Goal: Task Accomplishment & Management: Use online tool/utility

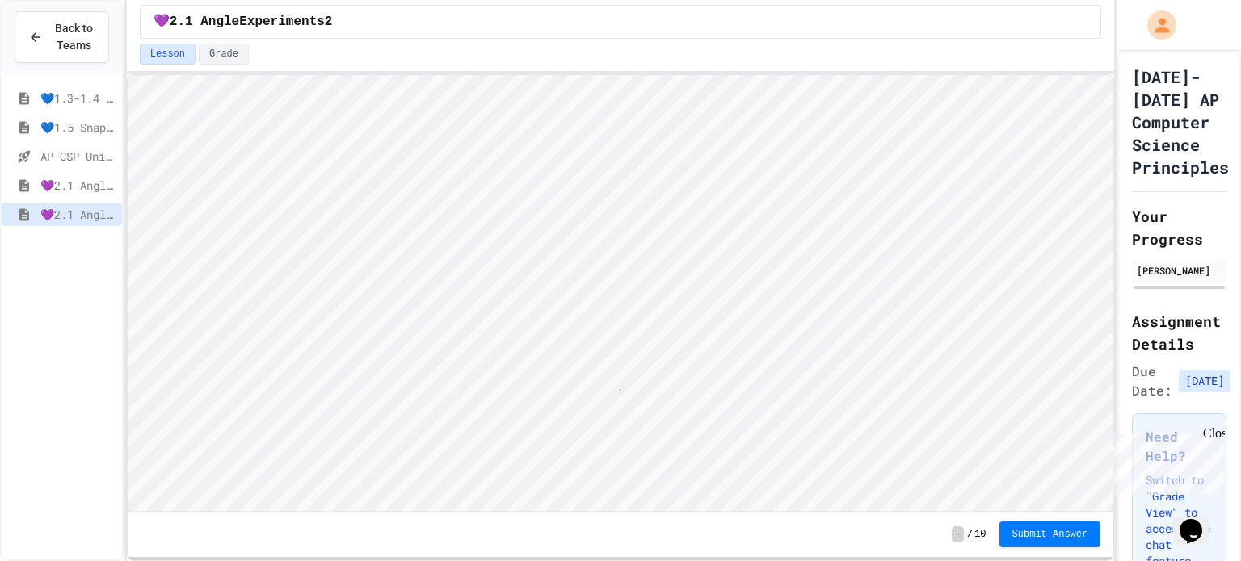
scroll to position [2, 3]
type textarea "*"
type textarea "***"
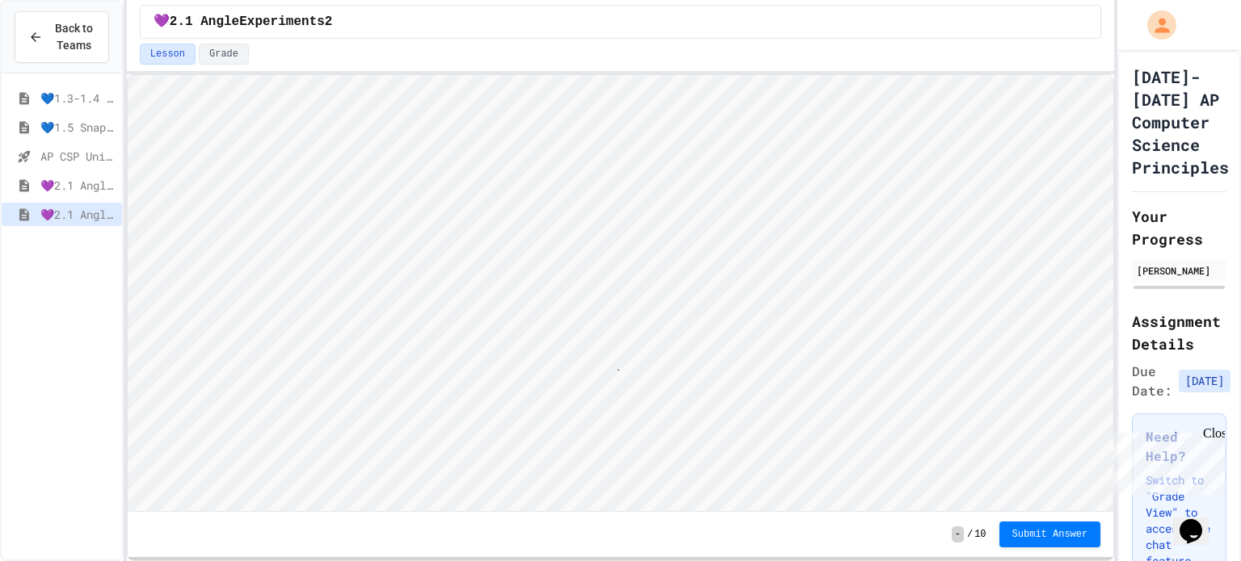
type textarea "*"
type textarea "**"
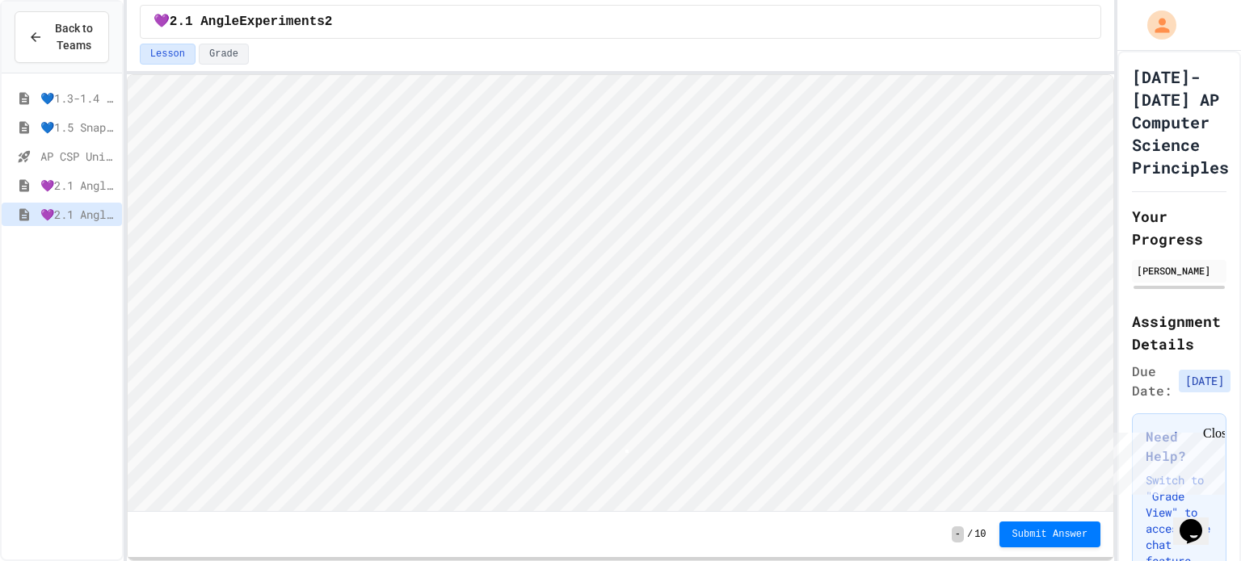
scroll to position [2, 0]
click at [1050, 534] on span "Submit Answer" at bounding box center [1050, 533] width 76 height 13
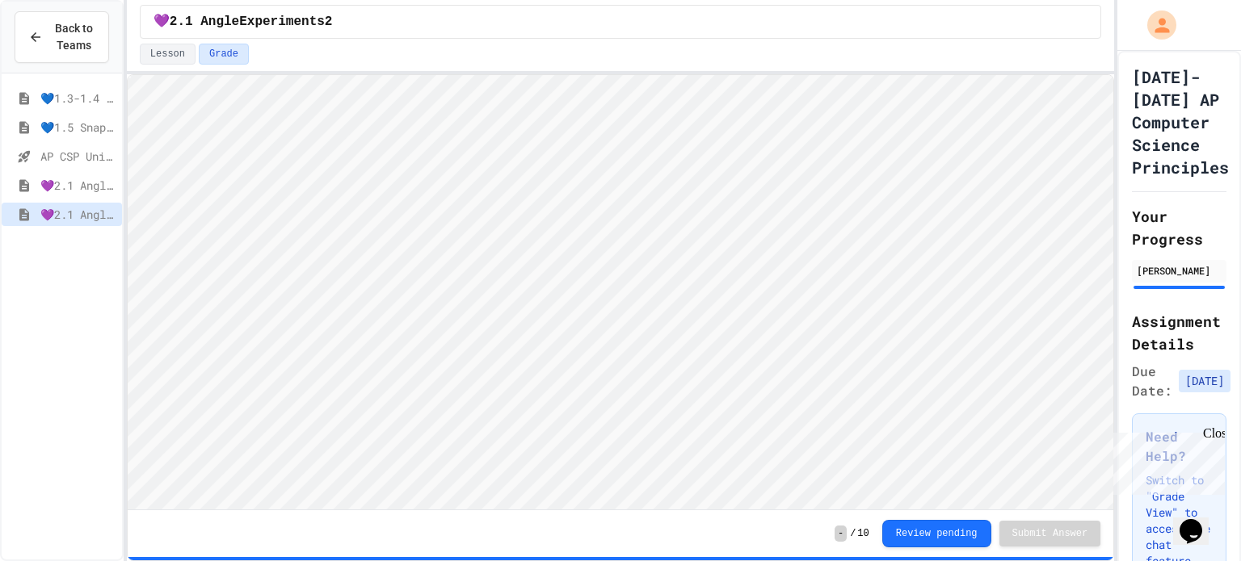
click at [67, 174] on div "💜2.1 AngleExperiments1" at bounding box center [62, 185] width 120 height 23
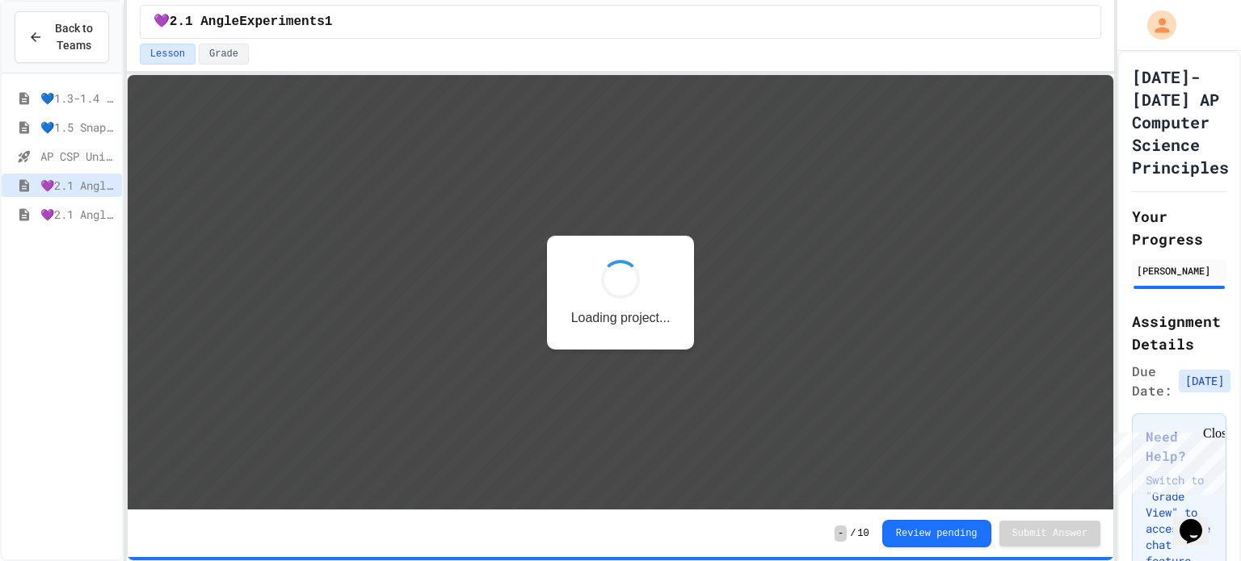
click at [82, 222] on div "💜2.1 AngleExperiments2" at bounding box center [62, 214] width 120 height 23
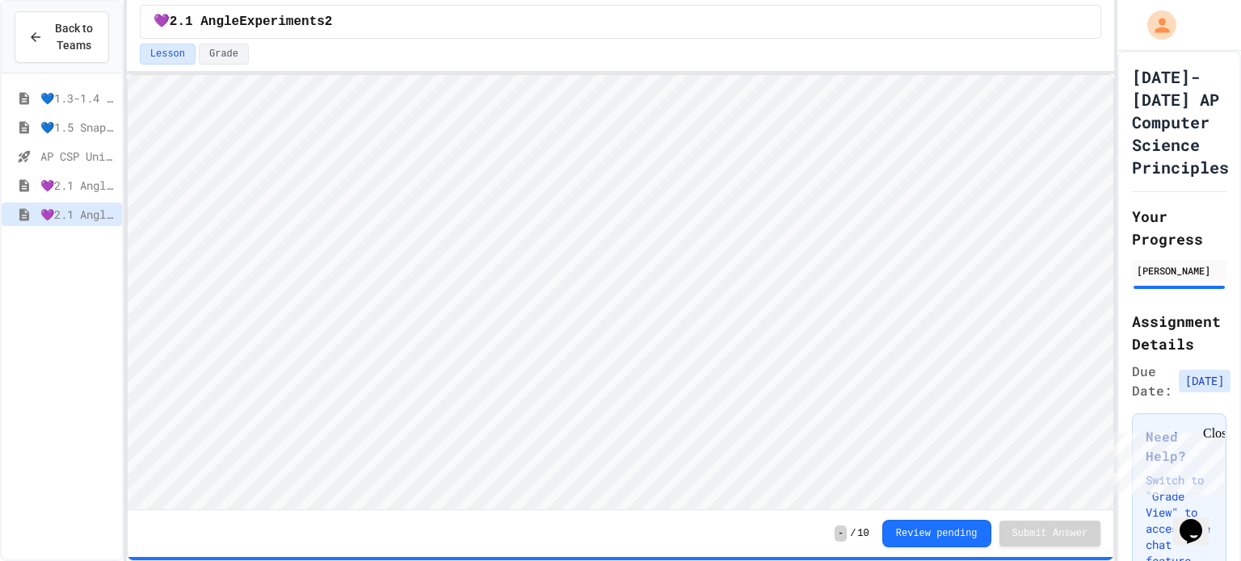
scroll to position [1, 0]
click at [91, 191] on span "💜2.1 AngleExperiments1" at bounding box center [77, 185] width 75 height 17
click at [73, 217] on span "💜2.1 AngleExperiments2" at bounding box center [77, 214] width 75 height 17
